Goal: Use online tool/utility: Use online tool/utility

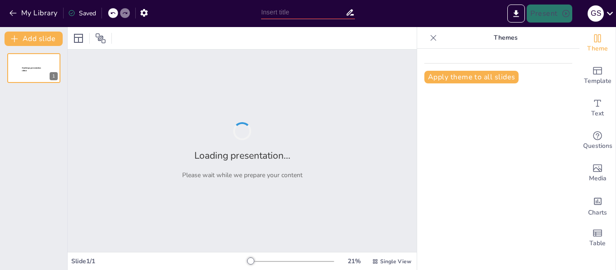
type input "evolucion del marketing politico"
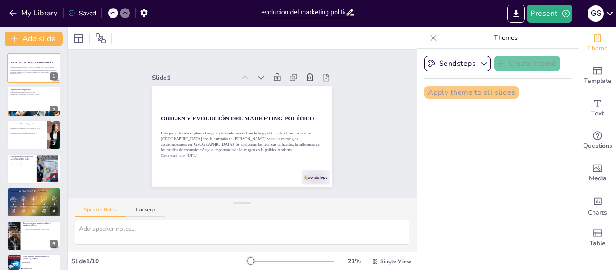
checkbox input "true"
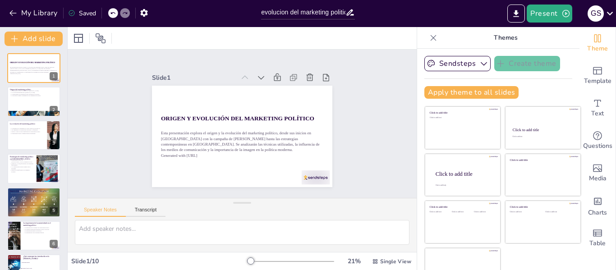
checkbox input "true"
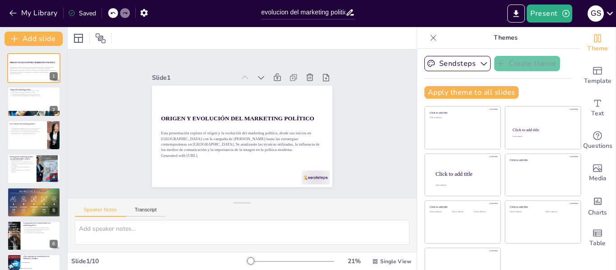
checkbox input "true"
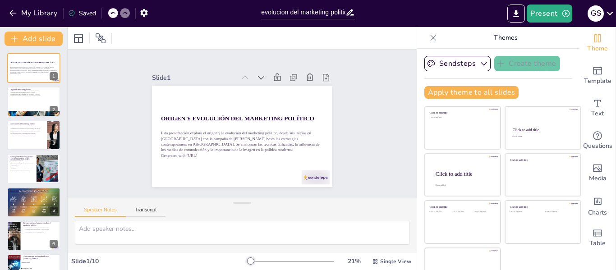
checkbox input "true"
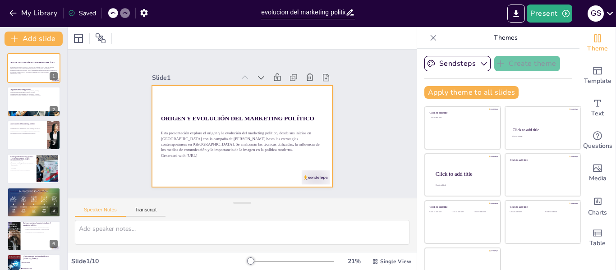
checkbox input "true"
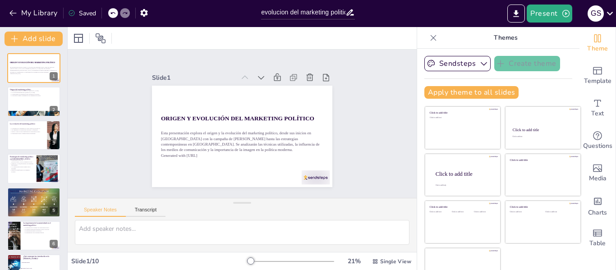
checkbox input "true"
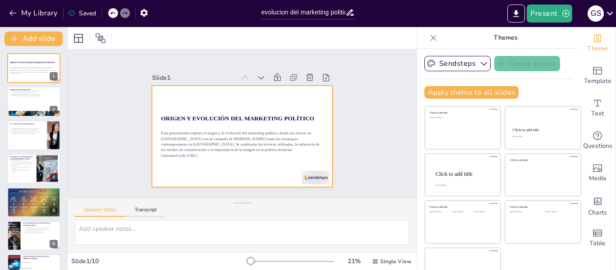
checkbox input "true"
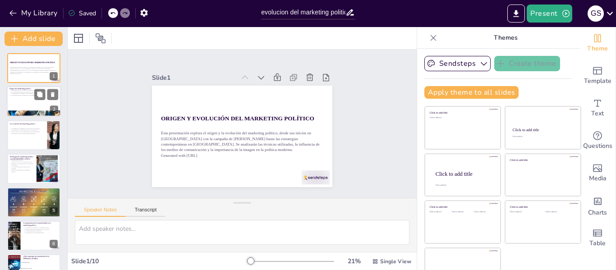
checkbox input "true"
click at [18, 97] on div at bounding box center [34, 102] width 54 height 31
type textarea "La campaña de Eisenhower es considerada el punto de partida del marketing polít…"
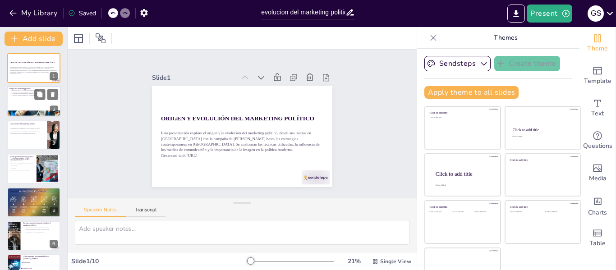
checkbox input "true"
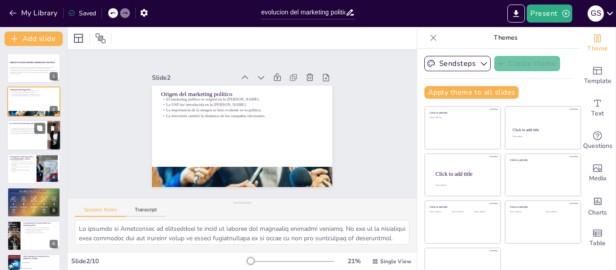
checkbox input "true"
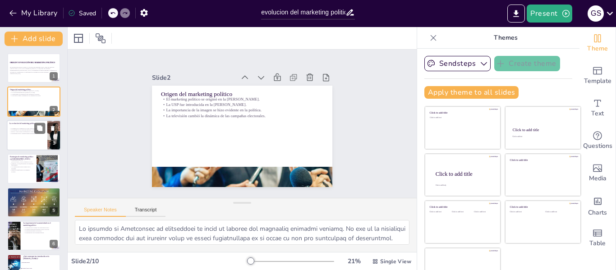
checkbox input "true"
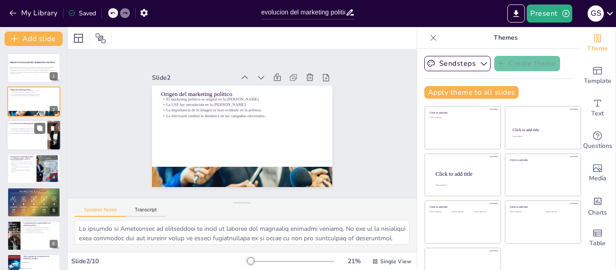
checkbox input "true"
click at [31, 133] on p "El marketing político combina diversas disciplinas." at bounding box center [26, 133] width 35 height 2
type textarea "La elección entre Kennedy y Nixon resaltó cómo la imagen puede influir en la pe…"
checkbox input "true"
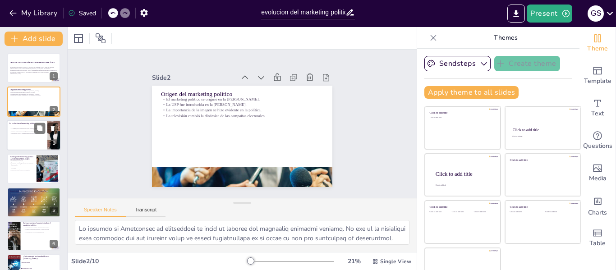
checkbox input "true"
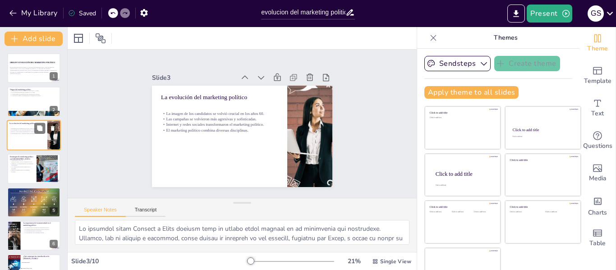
checkbox input "true"
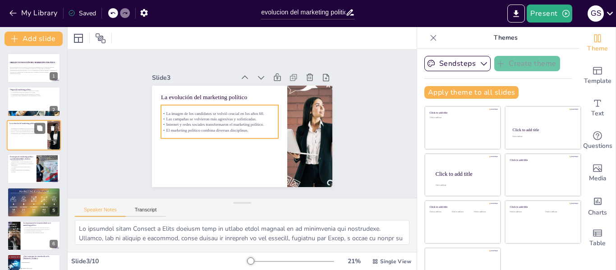
checkbox input "true"
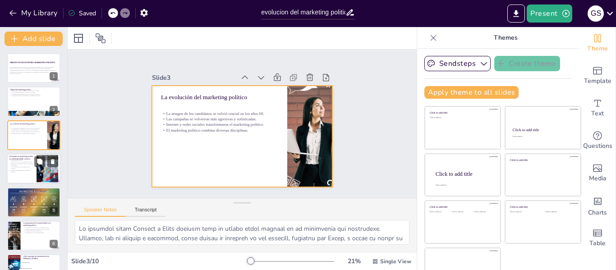
checkbox input "true"
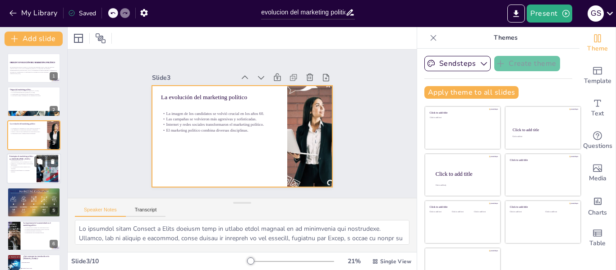
checkbox input "true"
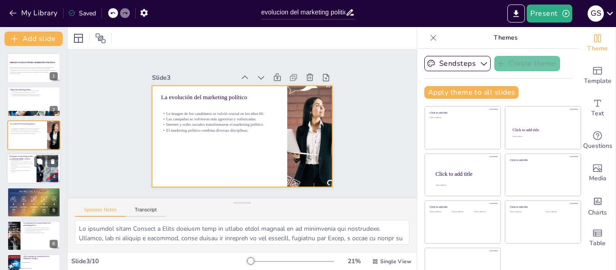
checkbox input "true"
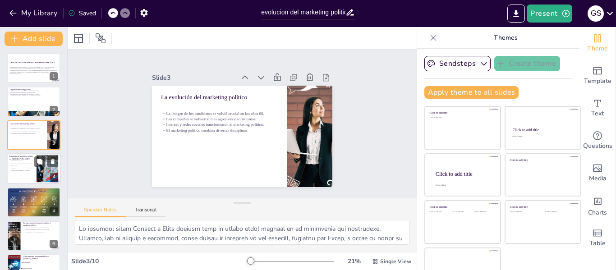
checkbox input "true"
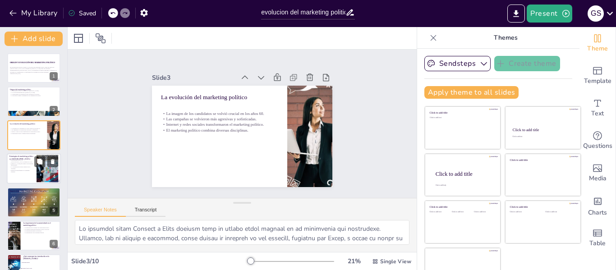
checkbox input "true"
click at [14, 166] on p "La comunicación política cambió tras la dictadura." at bounding box center [21, 167] width 24 height 3
type textarea "La historia del marketing político en Argentina se remonta a 1912 con la introd…"
checkbox input "true"
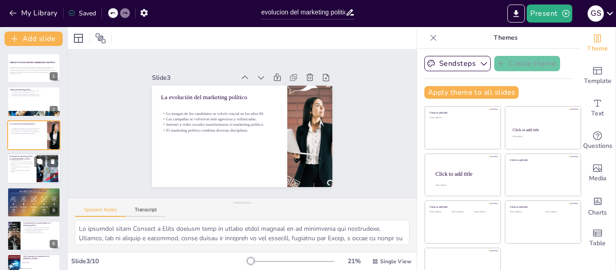
checkbox input "true"
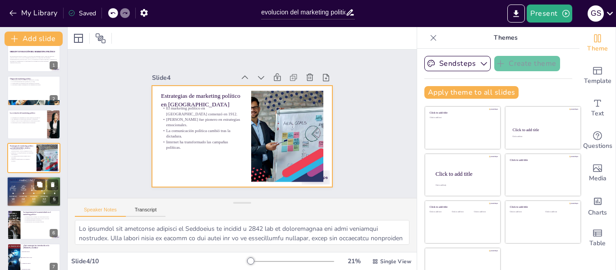
checkbox input "true"
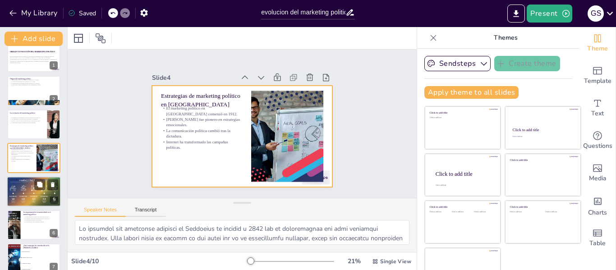
checkbox input "true"
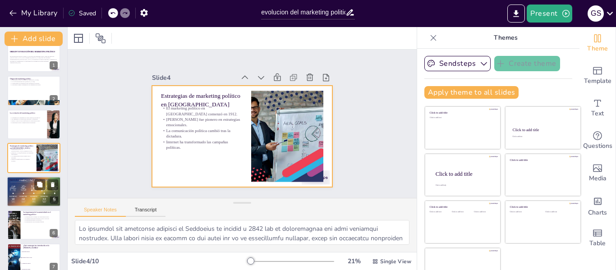
checkbox input "true"
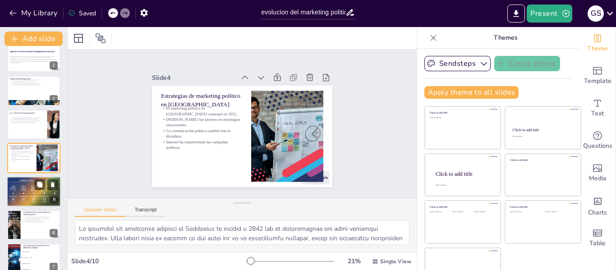
checkbox input "true"
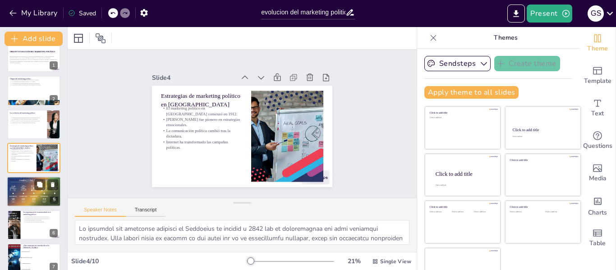
checkbox input "true"
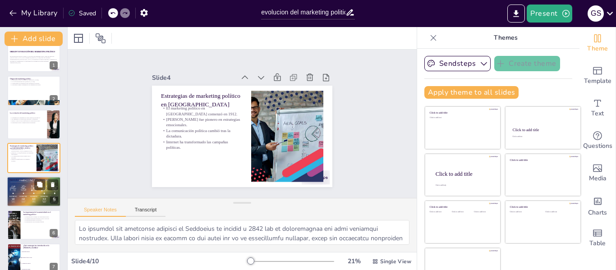
checkbox input "true"
click at [22, 189] on div at bounding box center [34, 191] width 54 height 36
type textarea "Las redes sociales han permitido a los candidatos llegar a un público mucho más…"
checkbox input "true"
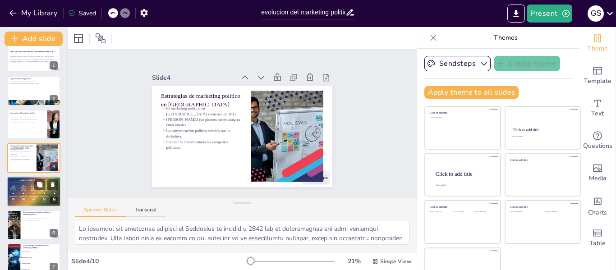
checkbox input "true"
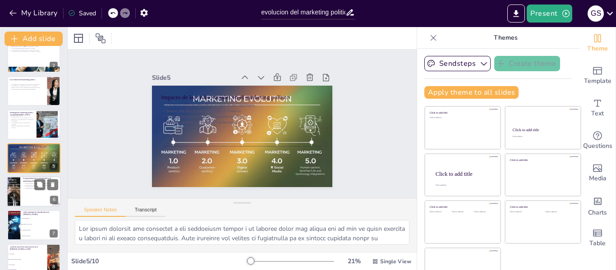
checkbox input "true"
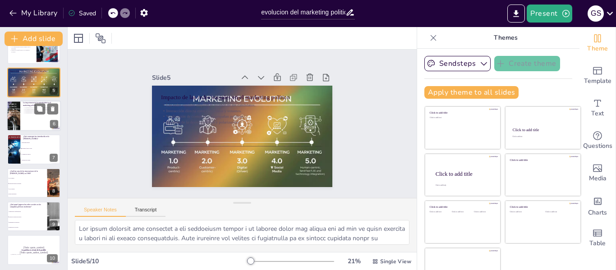
scroll to position [122, 0]
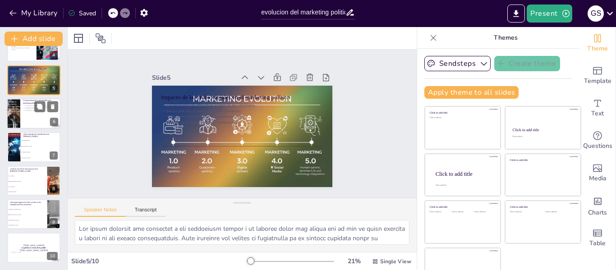
checkbox input "true"
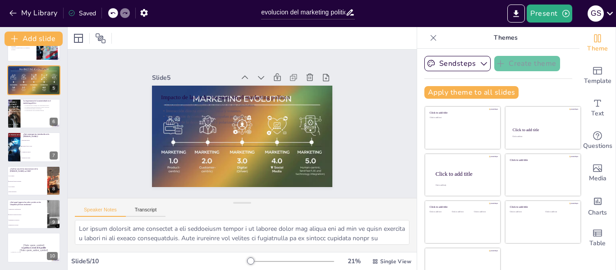
checkbox input "true"
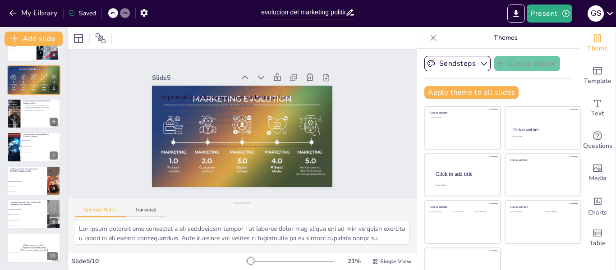
checkbox input "true"
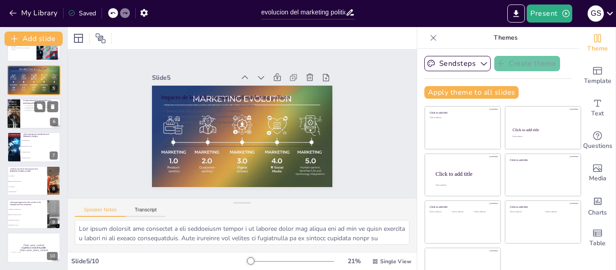
checkbox input "true"
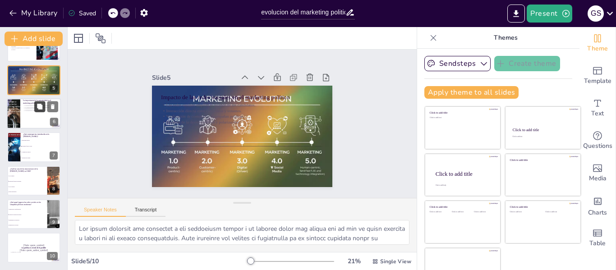
checkbox input "true"
click at [37, 108] on icon at bounding box center [40, 106] width 6 height 6
type textarea "En la actualidad, los votantes valoran la autenticidad en los candidatos, busca…"
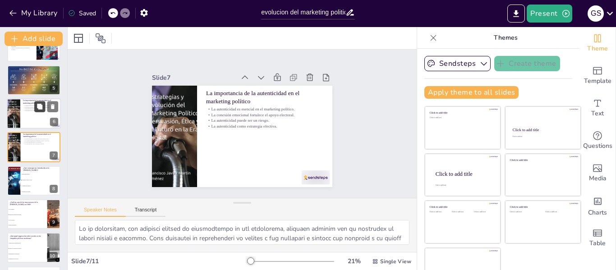
checkbox input "true"
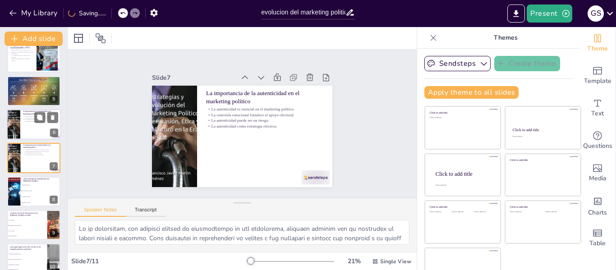
checkbox input "true"
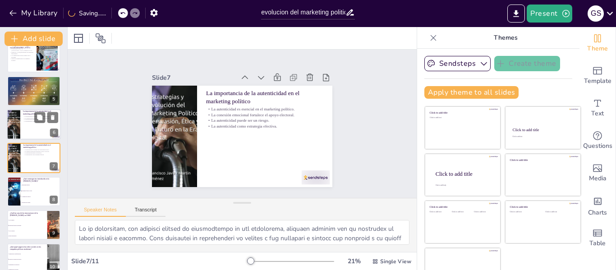
checkbox input "true"
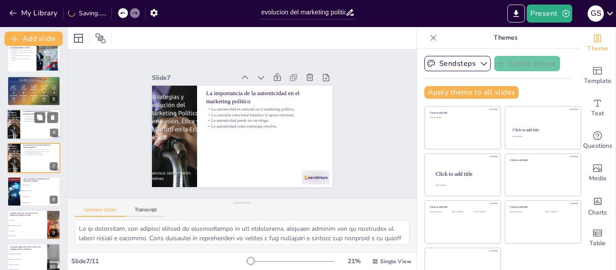
checkbox input "true"
click at [27, 128] on div at bounding box center [34, 124] width 54 height 31
checkbox input "true"
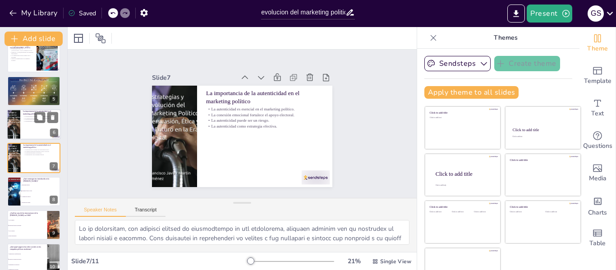
checkbox input "true"
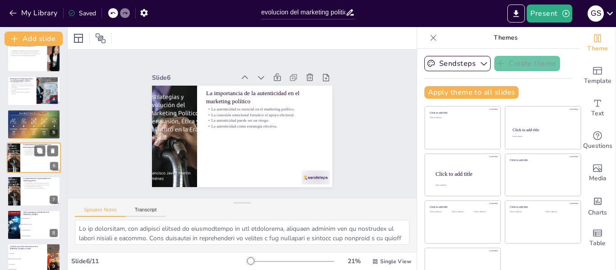
checkbox input "true"
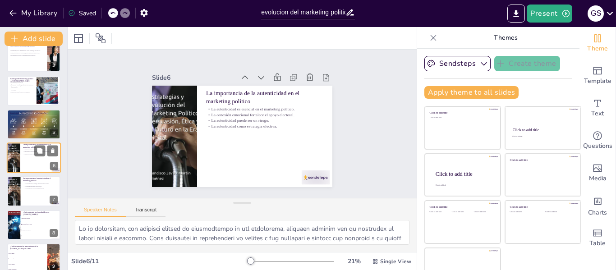
checkbox input "true"
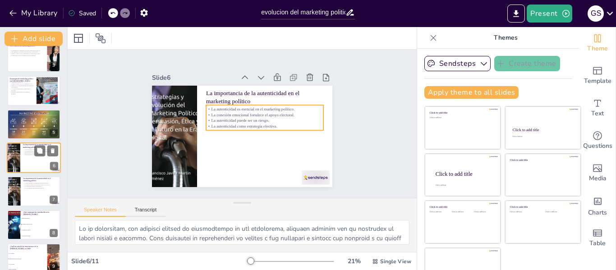
checkbox input "true"
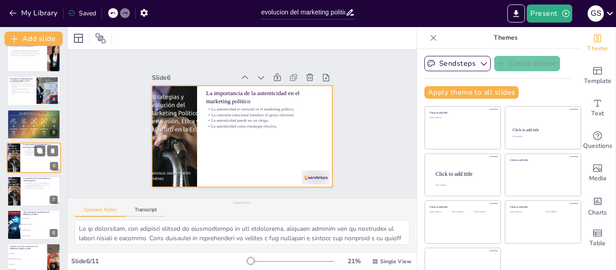
click at [31, 160] on div at bounding box center [34, 157] width 54 height 31
checkbox input "true"
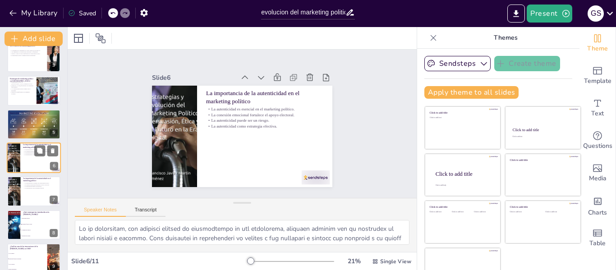
checkbox input "true"
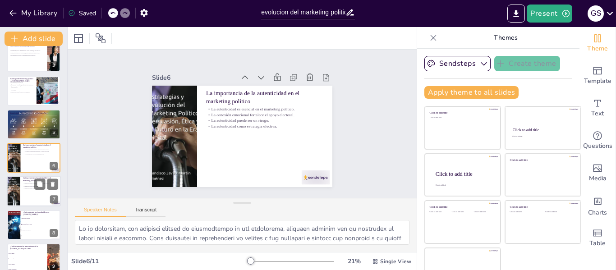
checkbox input "true"
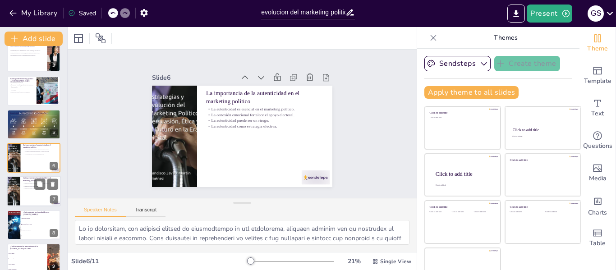
checkbox input "true"
click at [30, 187] on p "La autenticidad puede ser un riesgo." at bounding box center [40, 187] width 35 height 2
checkbox input "true"
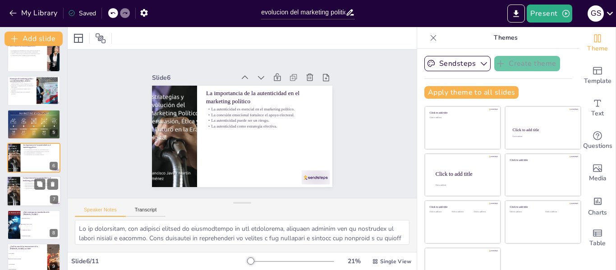
checkbox input "true"
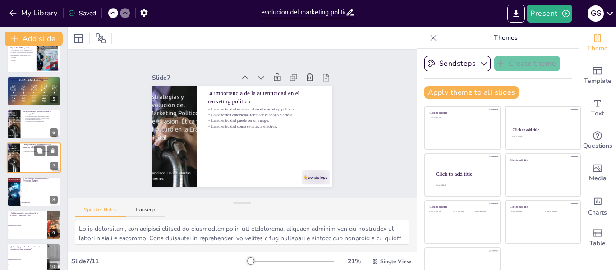
click at [30, 187] on li "Publicidad negativa" at bounding box center [41, 184] width 40 height 5
type textarea "La Propuesta Única de Venta ([GEOGRAPHIC_DATA]) fue introducida en la [PERSON_N…"
checkbox input "true"
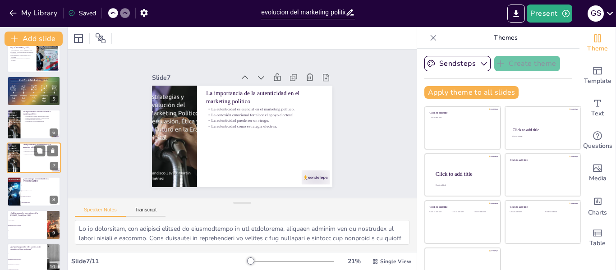
checkbox input "true"
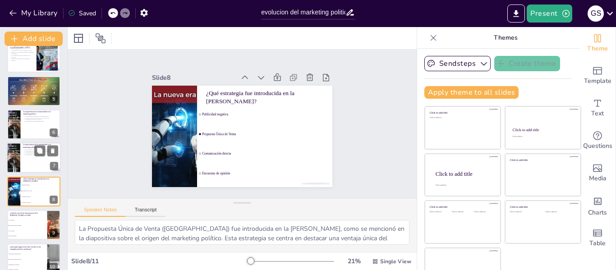
scroll to position [145, 0]
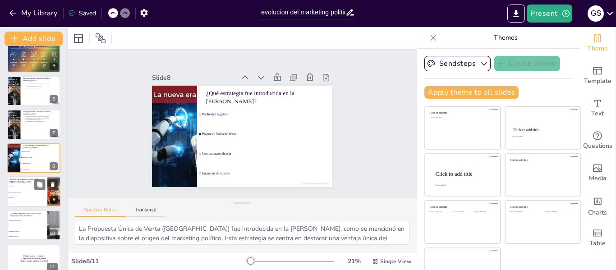
checkbox input "true"
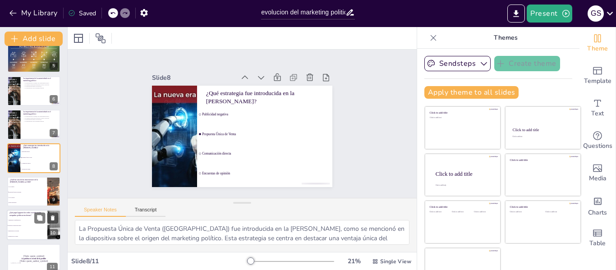
checkbox input "true"
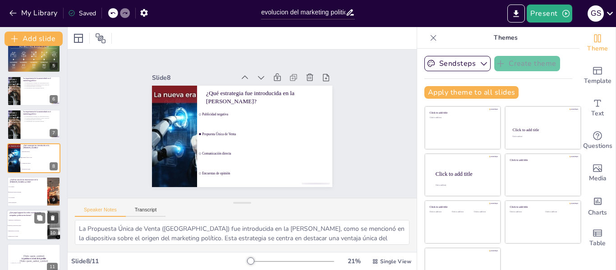
checkbox input "true"
click at [23, 223] on ul "Aumentaron la desinformación Facilitaron la interacción directa Reemplazaron la…" at bounding box center [27, 229] width 41 height 22
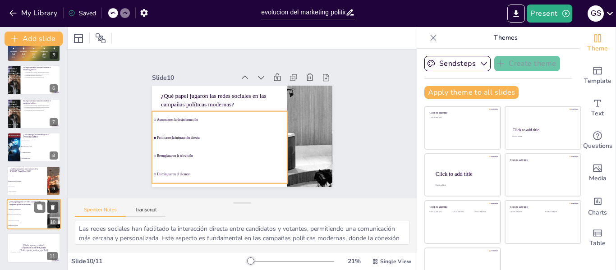
scroll to position [21, 0]
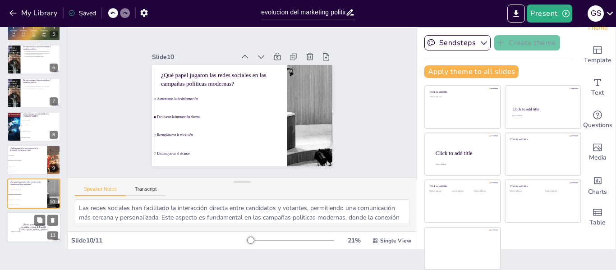
click at [27, 222] on div at bounding box center [34, 227] width 54 height 31
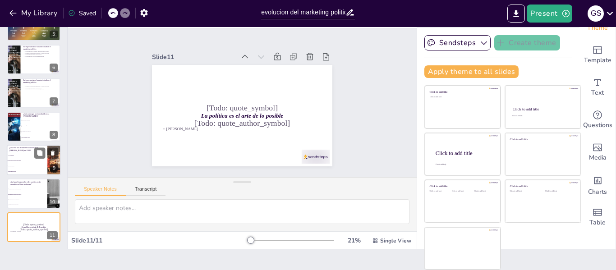
click at [21, 171] on span "Debate presidencial" at bounding box center [27, 171] width 39 height 1
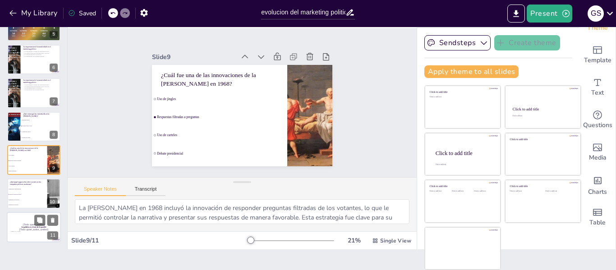
click at [21, 219] on div at bounding box center [34, 227] width 54 height 31
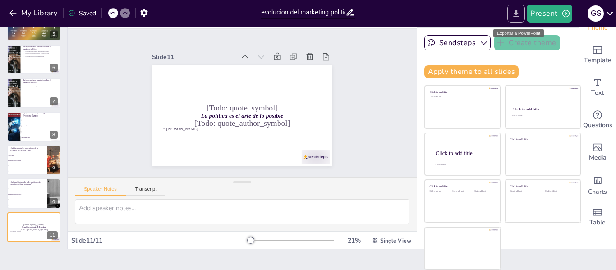
click at [516, 14] on icon "Export to PowerPoint" at bounding box center [515, 13] width 5 height 7
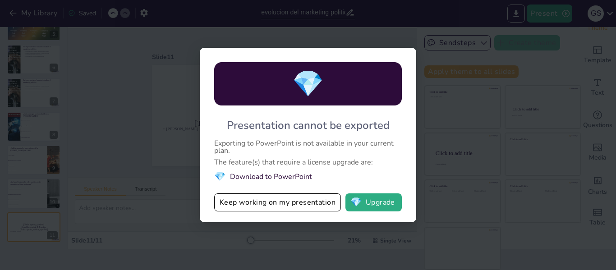
click at [450, 110] on div "💎 Presentation cannot be exported Exporting to PowerPoint is not available in y…" at bounding box center [308, 135] width 616 height 270
click at [361, 202] on span "💎" at bounding box center [355, 202] width 11 height 9
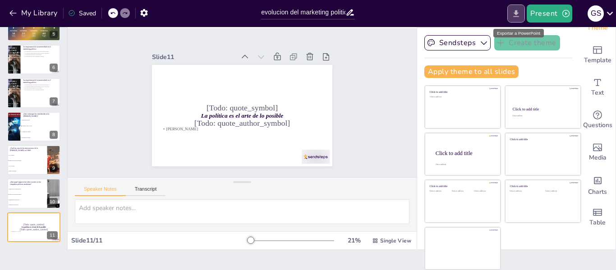
click at [516, 11] on icon "Export to PowerPoint" at bounding box center [515, 13] width 5 height 7
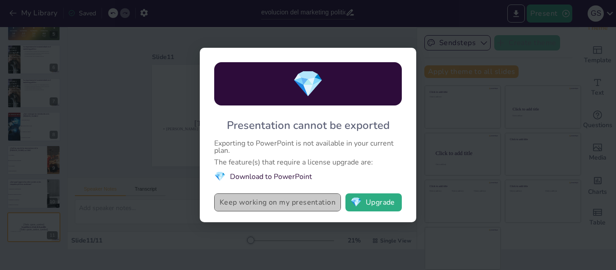
click at [274, 205] on button "Keep working on my presentation" at bounding box center [277, 202] width 127 height 18
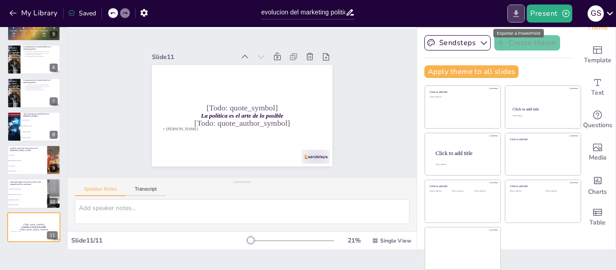
click at [515, 13] on icon "Export to PowerPoint" at bounding box center [515, 13] width 5 height 7
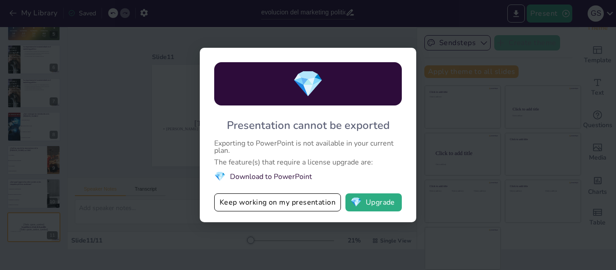
click at [272, 176] on li "💎 Download to PowerPoint" at bounding box center [307, 176] width 187 height 12
click at [237, 176] on li "💎 Download to PowerPoint" at bounding box center [307, 176] width 187 height 12
click at [259, 175] on li "💎 Download to PowerPoint" at bounding box center [307, 176] width 187 height 12
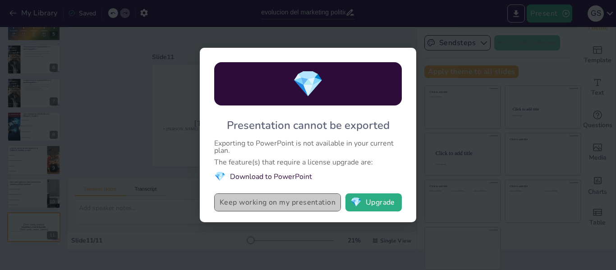
click at [266, 202] on button "Keep working on my presentation" at bounding box center [277, 202] width 127 height 18
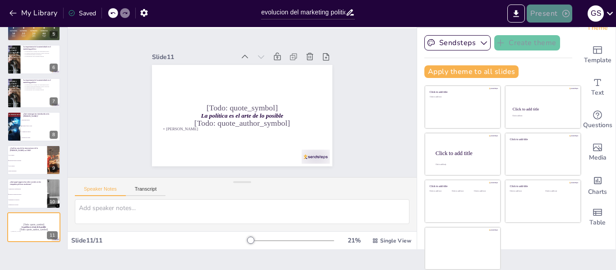
click at [545, 13] on button "Present" at bounding box center [548, 14] width 45 height 18
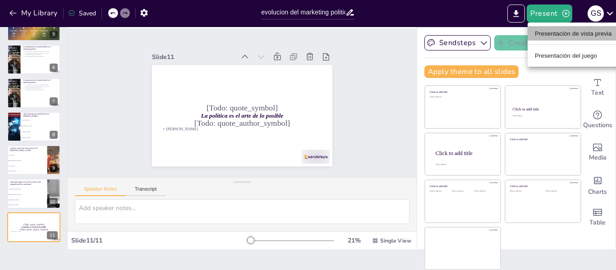
click at [547, 35] on font "Presentación de vista previa" at bounding box center [572, 33] width 77 height 7
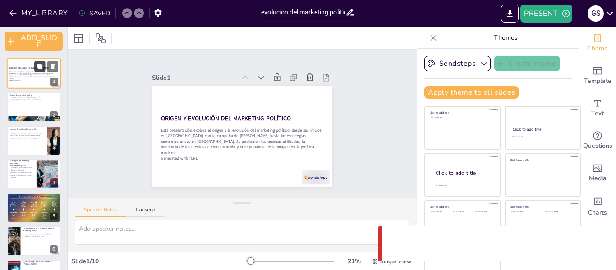
checkbox input "true"
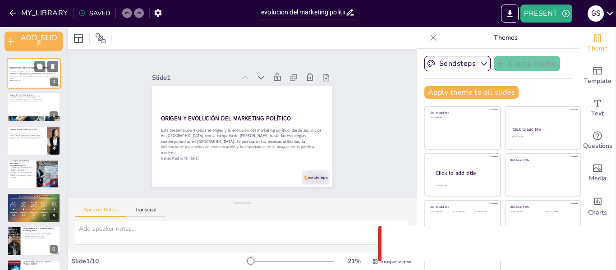
checkbox input "true"
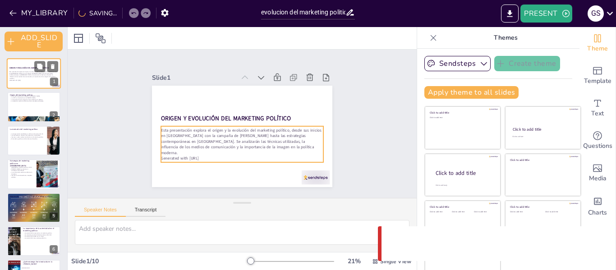
checkbox input "true"
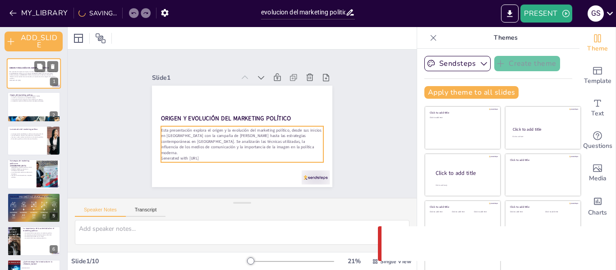
checkbox input "true"
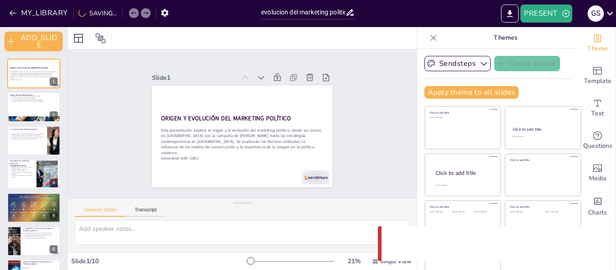
checkbox input "true"
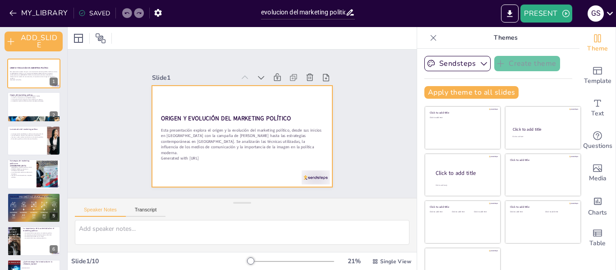
checkbox input "true"
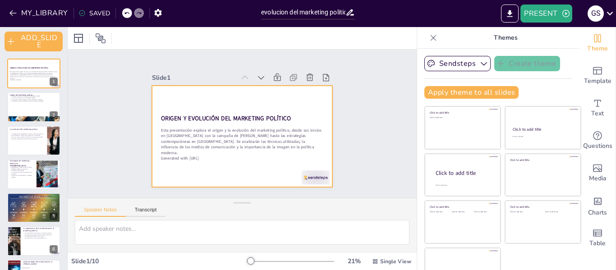
checkbox input "true"
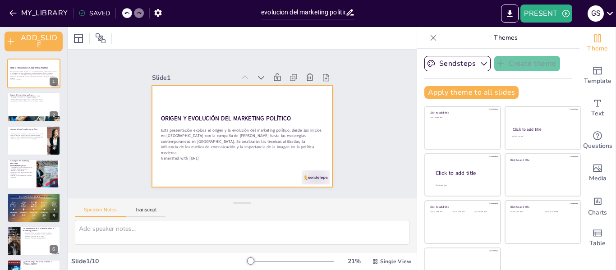
checkbox input "true"
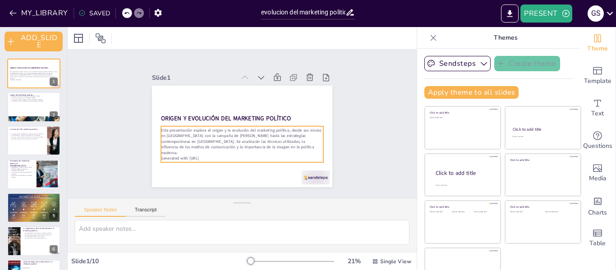
checkbox input "true"
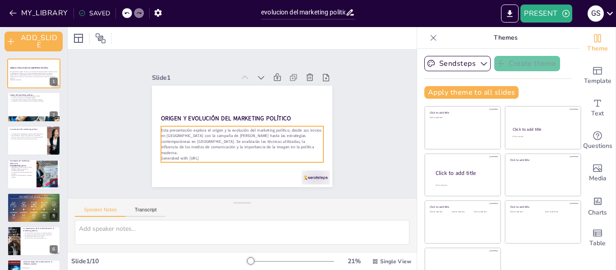
checkbox input "true"
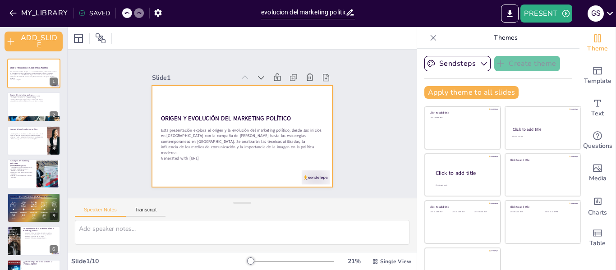
checkbox input "true"
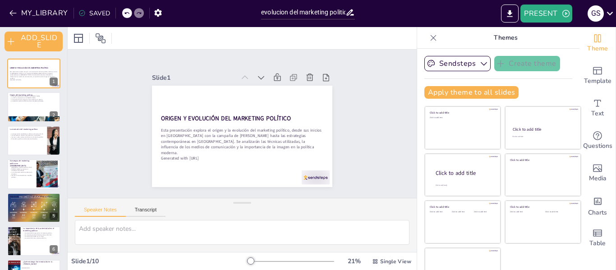
checkbox input "true"
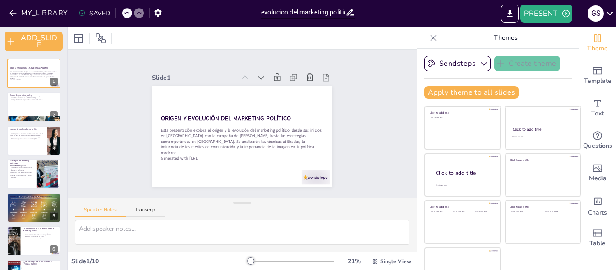
checkbox input "true"
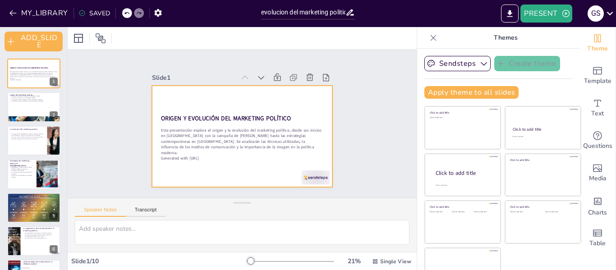
checkbox input "true"
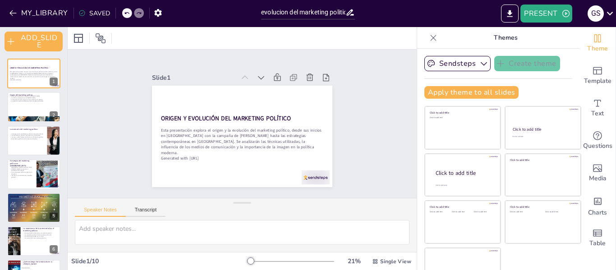
checkbox input "true"
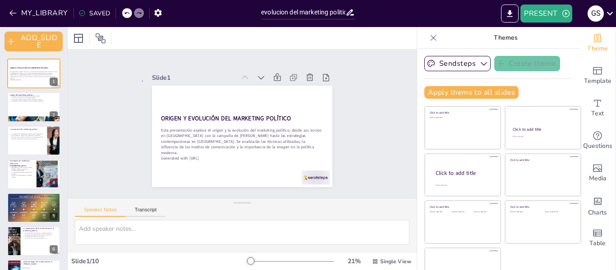
checkbox input "true"
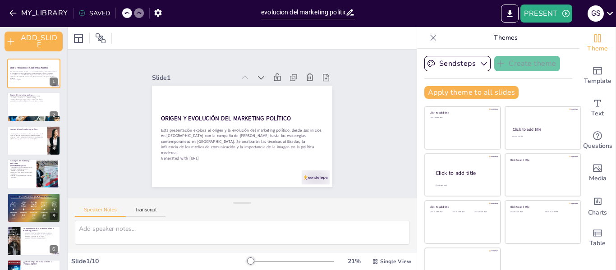
checkbox input "true"
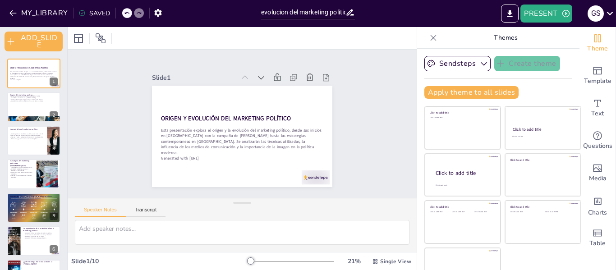
checkbox input "true"
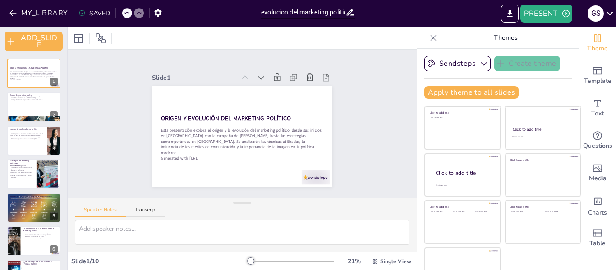
checkbox input "true"
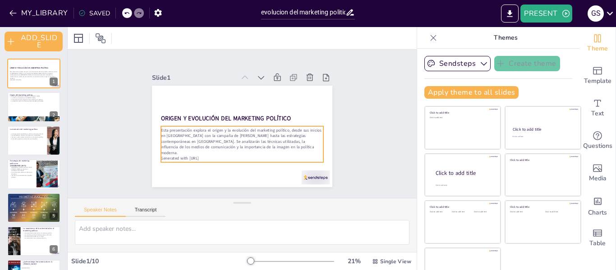
checkbox input "true"
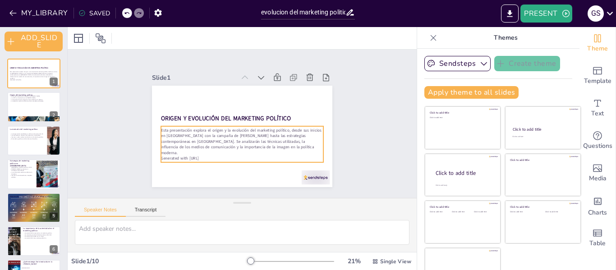
checkbox input "true"
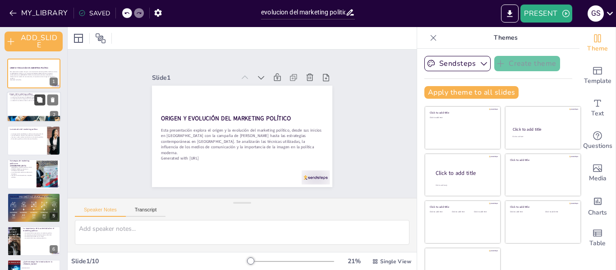
click at [37, 104] on button at bounding box center [39, 100] width 11 height 11
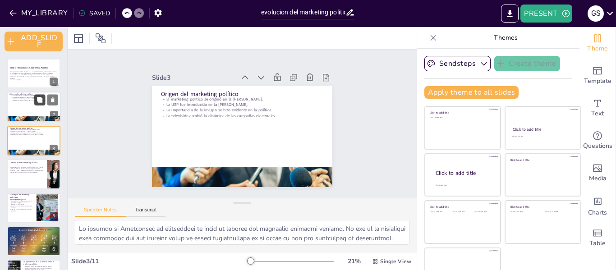
checkbox input "true"
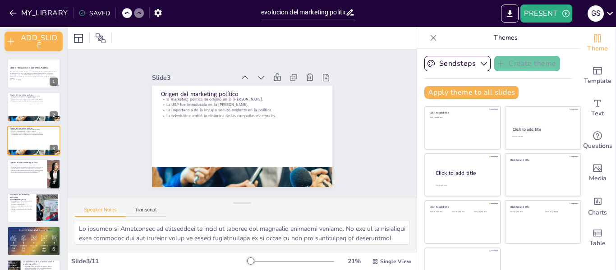
checkbox input "true"
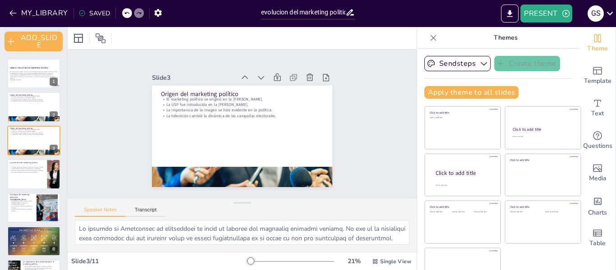
checkbox input "true"
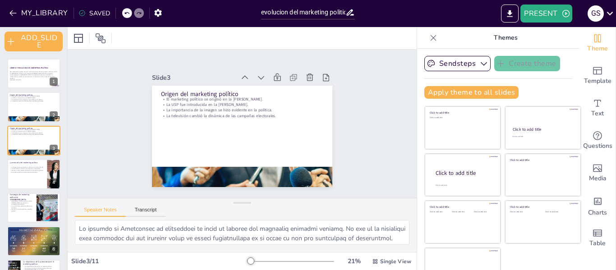
checkbox input "true"
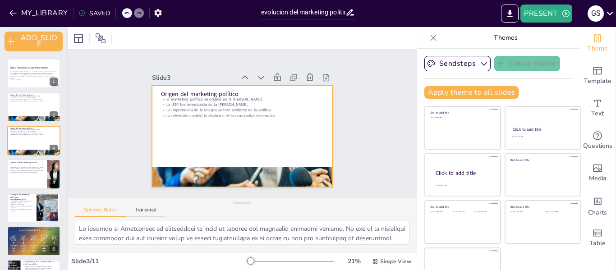
checkbox input "true"
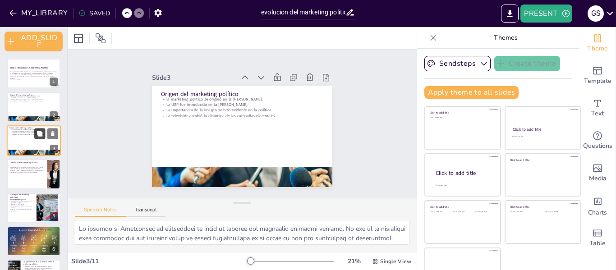
checkbox input "true"
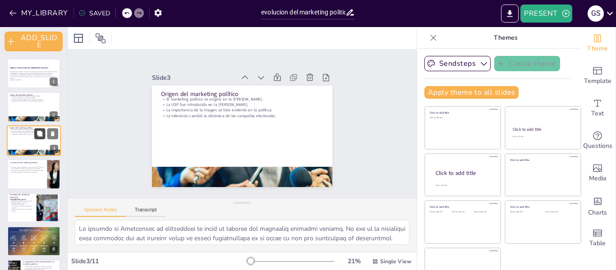
checkbox input "true"
click at [38, 137] on button at bounding box center [39, 133] width 11 height 11
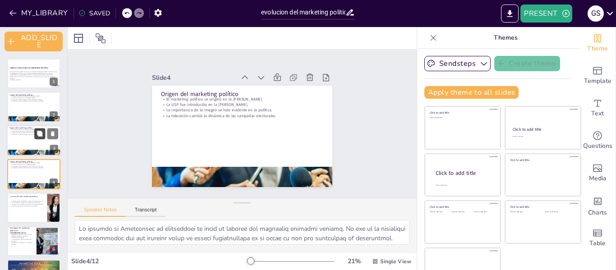
checkbox input "true"
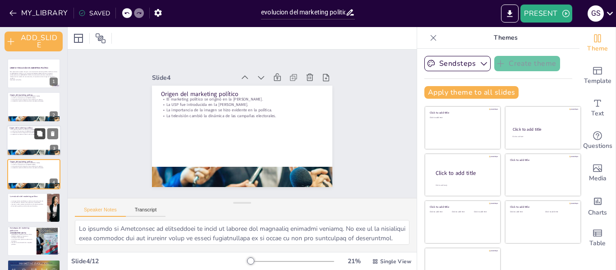
checkbox input "true"
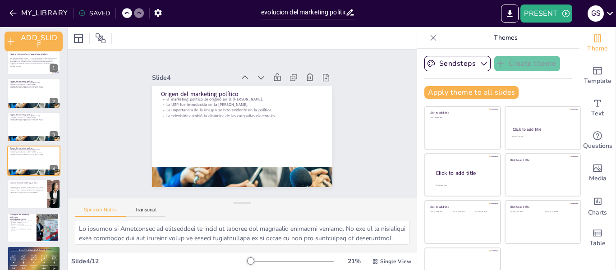
checkbox input "true"
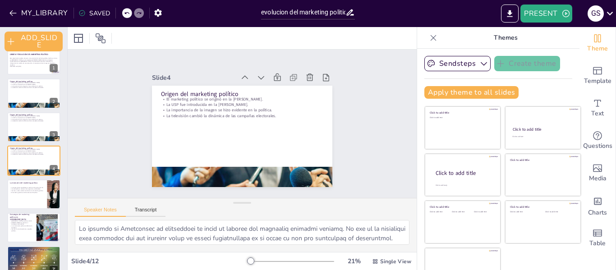
checkbox input "true"
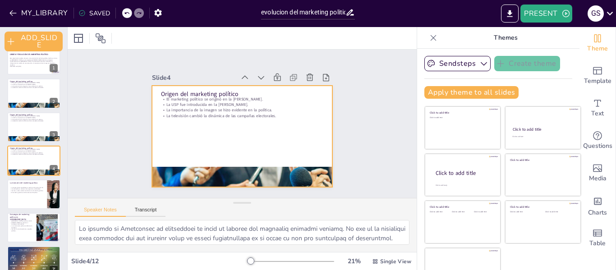
checkbox input "true"
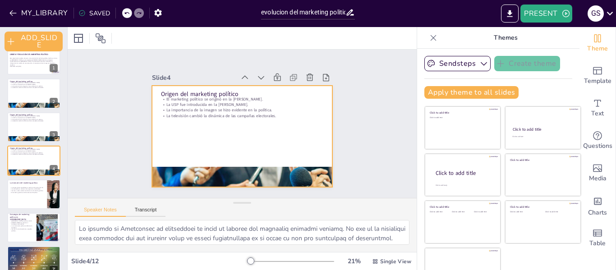
checkbox input "true"
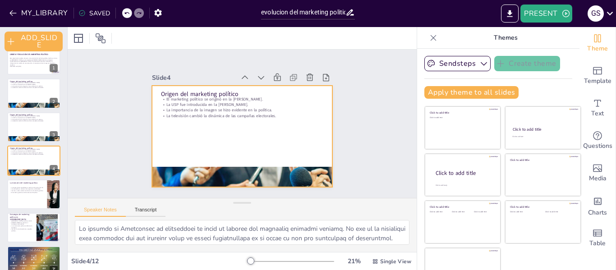
checkbox input "true"
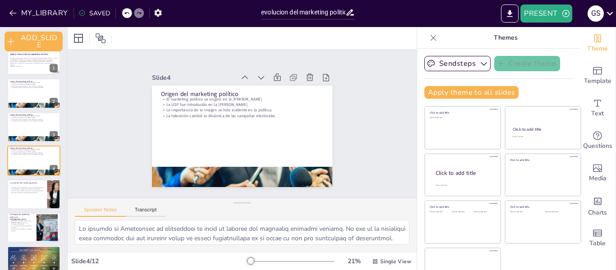
checkbox input "true"
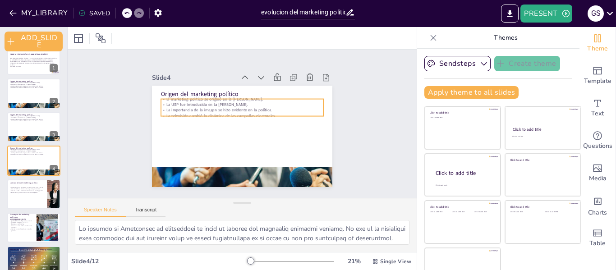
checkbox input "true"
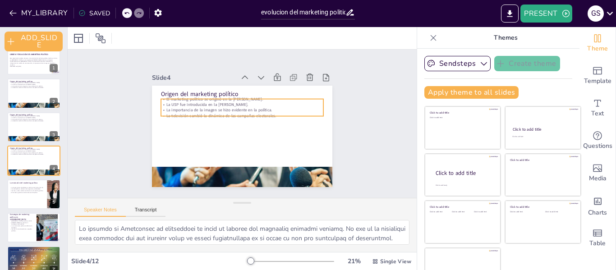
checkbox input "true"
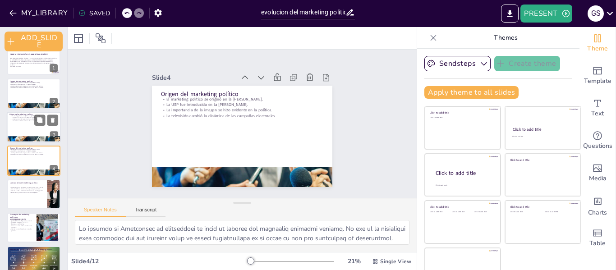
checkbox input "true"
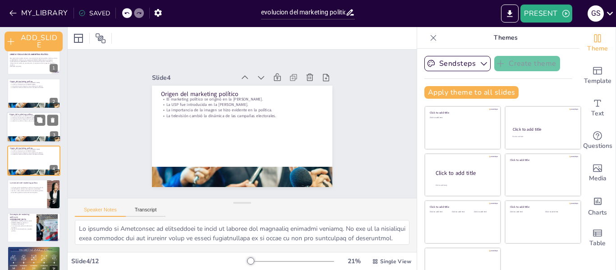
checkbox input "true"
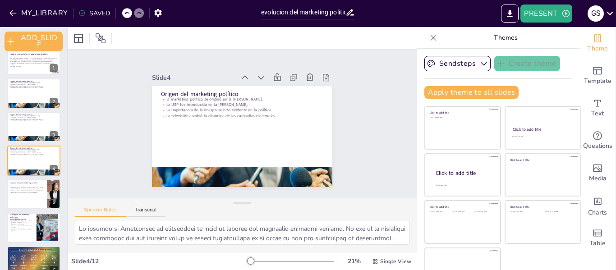
checkbox input "true"
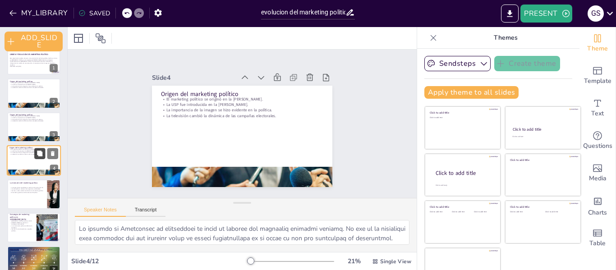
checkbox input "true"
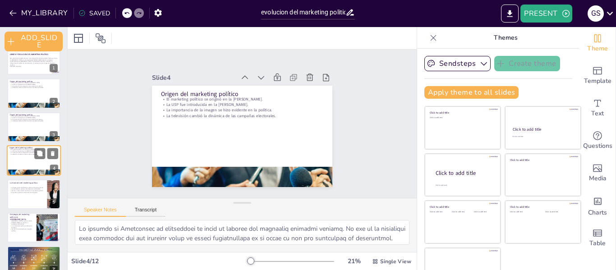
checkbox input "true"
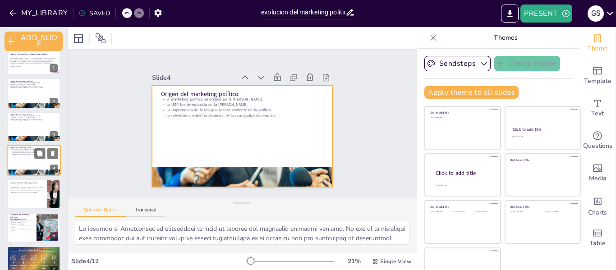
click at [28, 163] on div at bounding box center [34, 160] width 54 height 31
checkbox input "true"
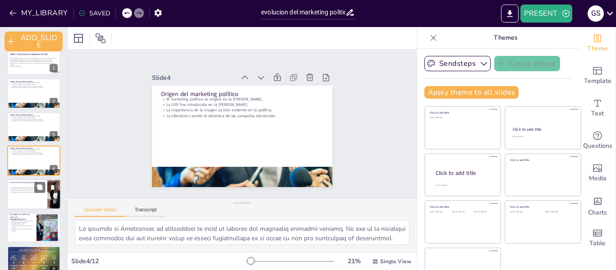
checkbox input "true"
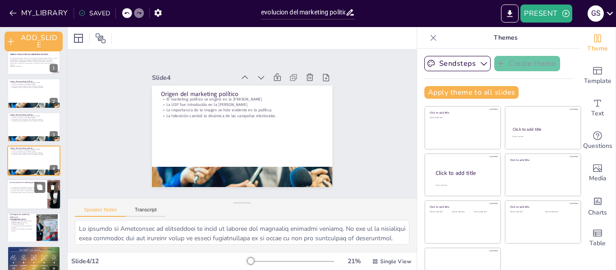
checkbox input "true"
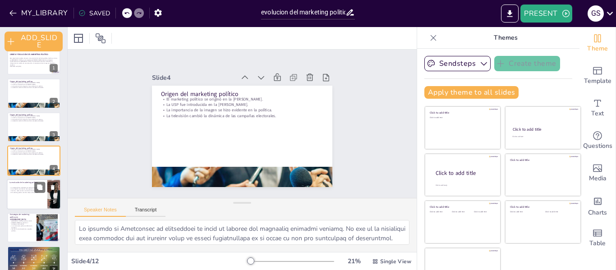
checkbox input "true"
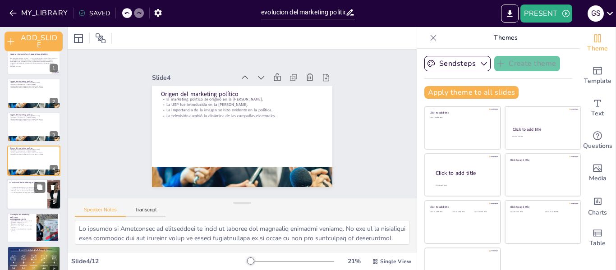
checkbox input "true"
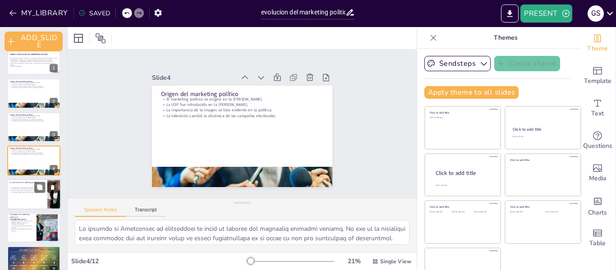
checkbox input "true"
click at [18, 192] on div "La imagen de los candidatos se volvió crucial en los años 60. Las campañas se v…" at bounding box center [26, 189] width 35 height 7
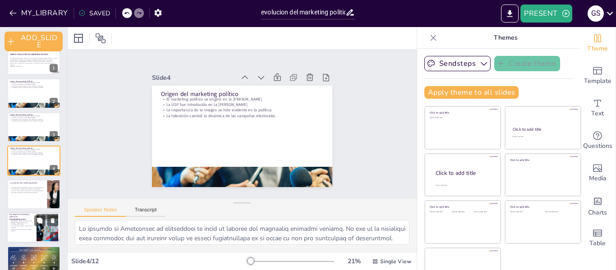
checkbox input "true"
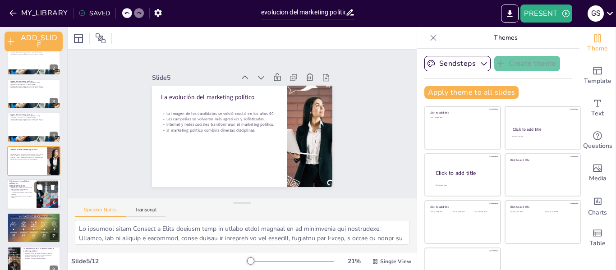
checkbox input "true"
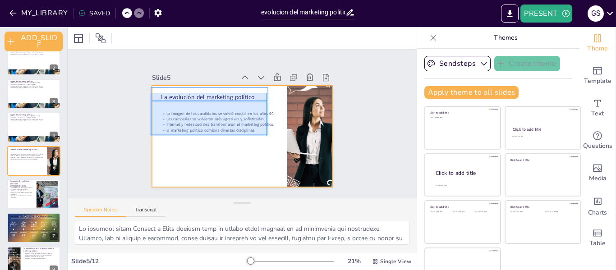
drag, startPoint x: 151, startPoint y: 93, endPoint x: 266, endPoint y: 136, distance: 123.6
click at [266, 136] on div at bounding box center [242, 136] width 180 height 101
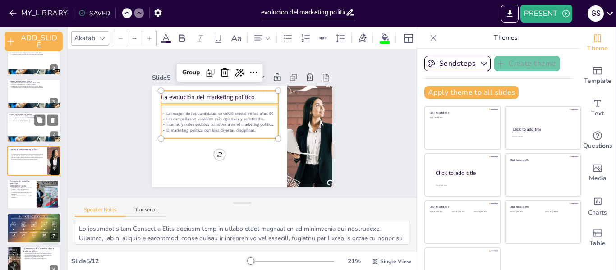
click at [25, 118] on p "La USP fue introducida en la [PERSON_NAME]." at bounding box center [33, 118] width 49 height 2
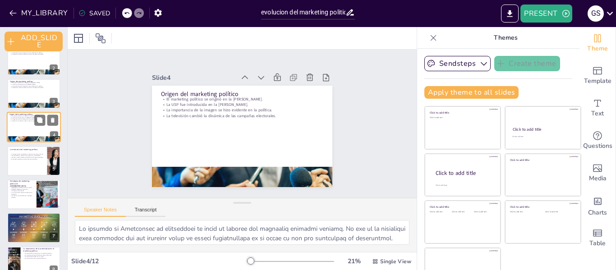
scroll to position [14, 0]
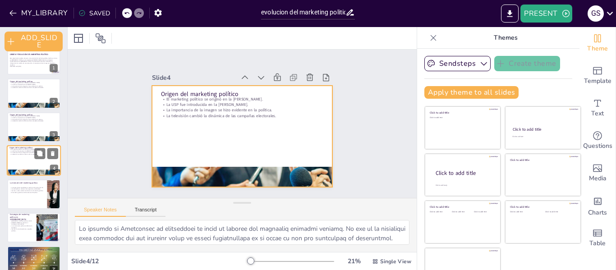
click at [32, 156] on div at bounding box center [34, 160] width 54 height 31
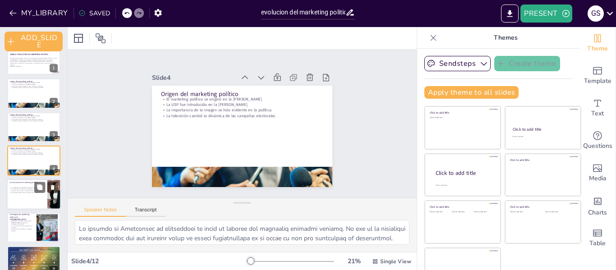
click at [31, 187] on p "La imagen de los candidatos se volvió crucial en los años 60." at bounding box center [26, 187] width 35 height 2
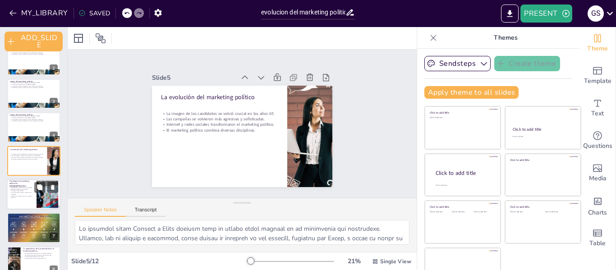
click at [18, 195] on p "Internet ha transformado las campañas políticas." at bounding box center [21, 196] width 24 height 3
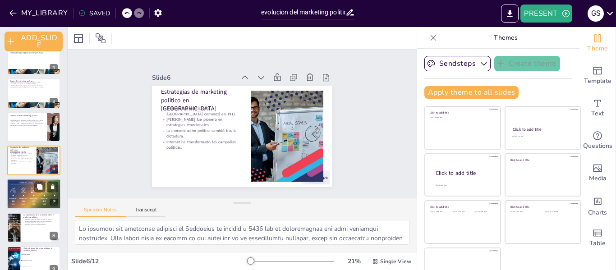
click at [25, 195] on div at bounding box center [34, 194] width 54 height 36
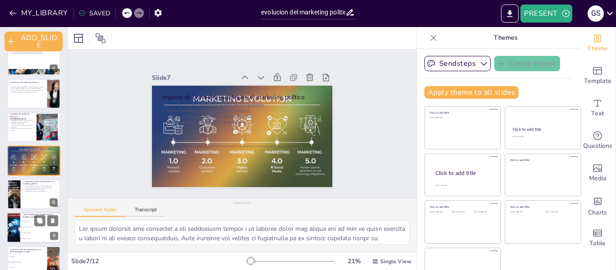
click at [23, 200] on div at bounding box center [33, 194] width 53 height 30
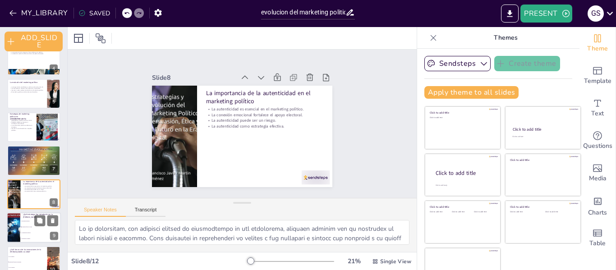
scroll to position [147, 0]
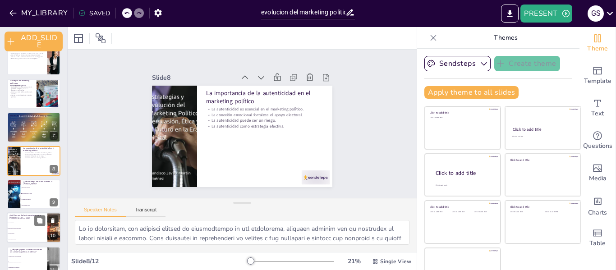
click at [30, 229] on li "Respuestas filtradas a preguntas" at bounding box center [27, 228] width 41 height 5
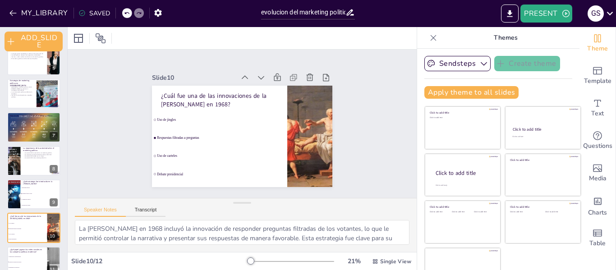
scroll to position [195, 0]
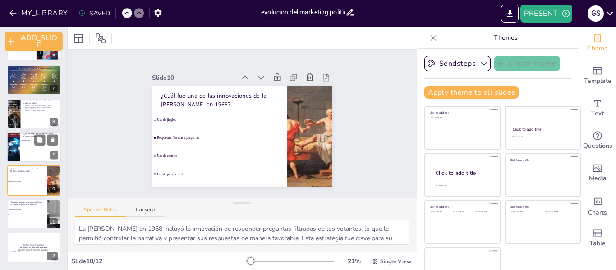
click at [26, 146] on span "Propuesta Única de Venta" at bounding box center [41, 146] width 39 height 1
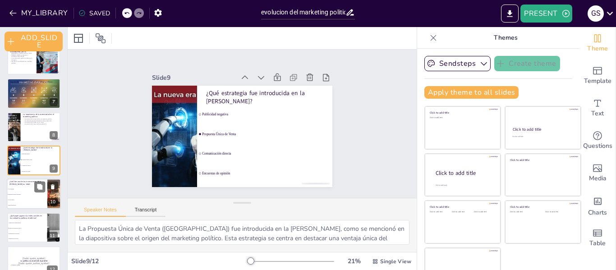
click at [18, 192] on li "Respuestas filtradas a preguntas" at bounding box center [27, 194] width 41 height 5
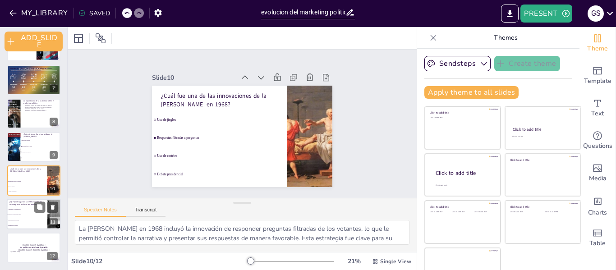
click at [25, 222] on li "Reemplazaron la televisión" at bounding box center [27, 219] width 41 height 5
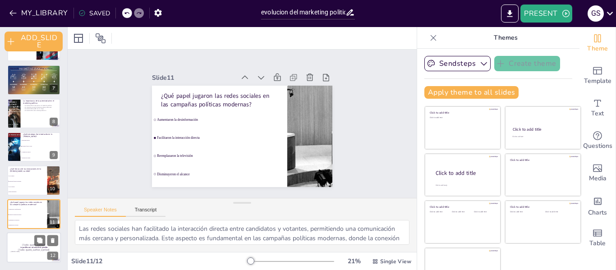
click at [22, 232] on div "[Todo: quote_symbol] La política es el arte de lo posible [Todo: quote_author_s…" at bounding box center [34, 232] width 54 height 0
